Goal: Complete application form: Complete application form

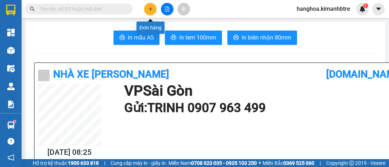
click at [153, 8] on button at bounding box center [150, 9] width 13 height 13
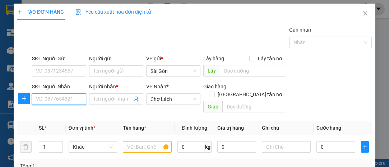
click at [66, 93] on input "SĐT Người Nhận" at bounding box center [59, 98] width 54 height 11
type input "0935865022"
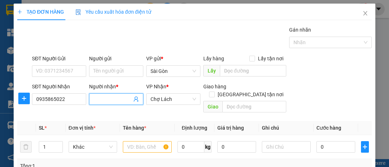
click at [99, 100] on input "Người nhận *" at bounding box center [112, 99] width 38 height 8
type input "NGA"
click at [65, 68] on input "SĐT Người Gửi" at bounding box center [59, 70] width 54 height 11
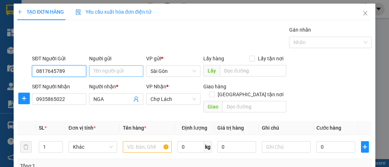
type input "0817645789"
click at [100, 72] on input "Người gửi" at bounding box center [116, 70] width 54 height 11
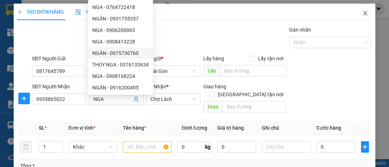
click at [362, 16] on icon "close" at bounding box center [365, 13] width 6 height 6
